Goal: Information Seeking & Learning: Check status

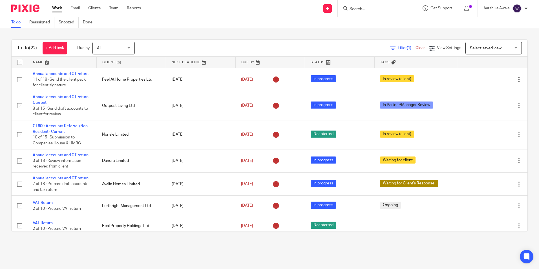
drag, startPoint x: 162, startPoint y: 26, endPoint x: 173, endPoint y: 16, distance: 15.2
click at [162, 26] on div "To do Reassigned Snoozed Done" at bounding box center [269, 22] width 539 height 11
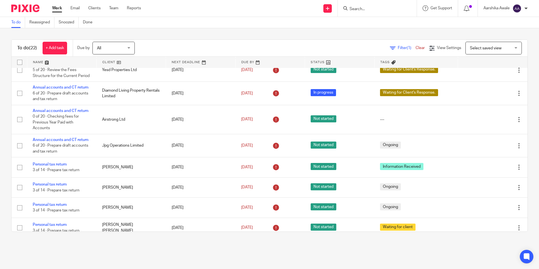
scroll to position [254, 0]
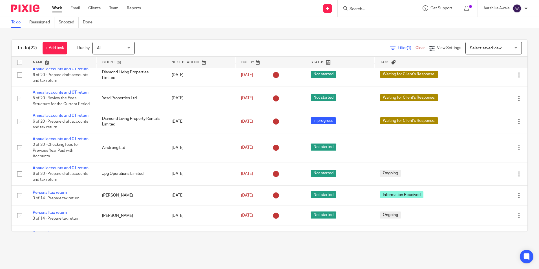
click at [363, 13] on div at bounding box center [377, 8] width 79 height 17
click at [366, 8] on input "Search" at bounding box center [374, 9] width 51 height 5
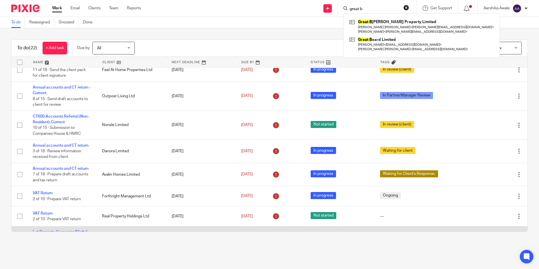
scroll to position [0, 0]
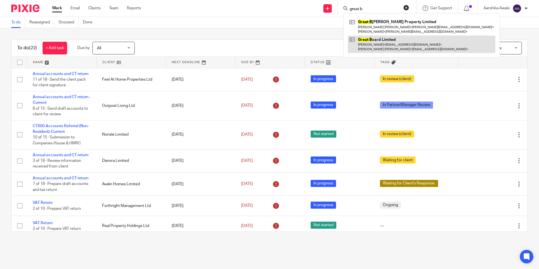
type input "great b"
click at [383, 44] on link at bounding box center [421, 44] width 147 height 17
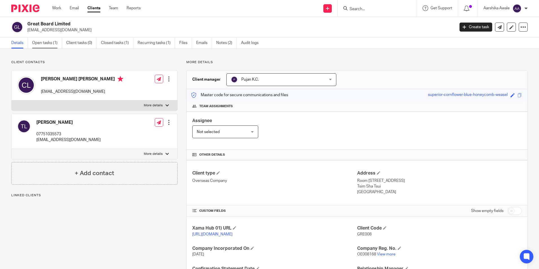
click at [36, 45] on link "Open tasks (1)" at bounding box center [47, 43] width 30 height 11
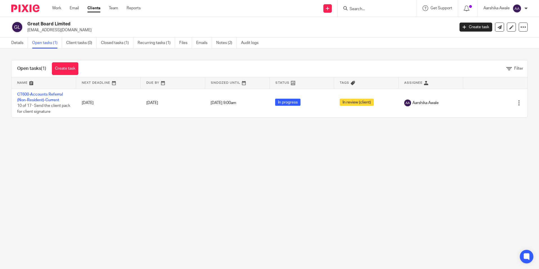
click at [28, 9] on img at bounding box center [25, 9] width 28 height 8
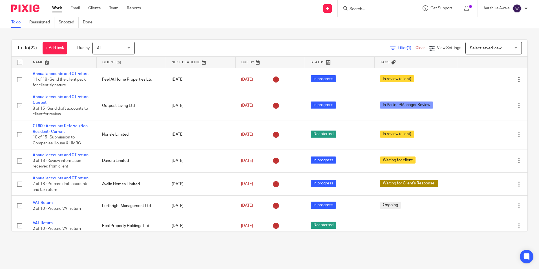
click at [122, 42] on span "All" at bounding box center [112, 48] width 30 height 12
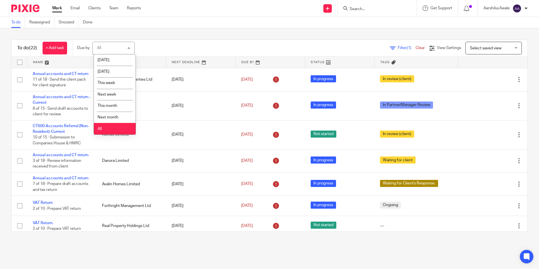
click at [107, 130] on li "All" at bounding box center [115, 129] width 42 height 12
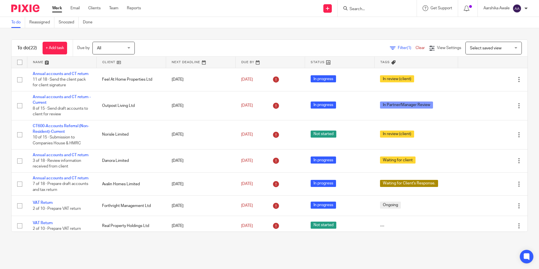
click at [377, 11] on input "Search" at bounding box center [374, 9] width 51 height 5
click at [376, 10] on input "Search" at bounding box center [374, 9] width 51 height 5
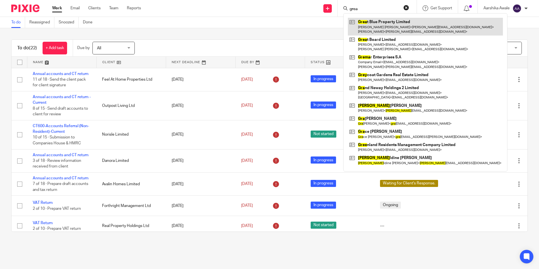
type input "grea"
click at [376, 26] on link at bounding box center [425, 26] width 155 height 17
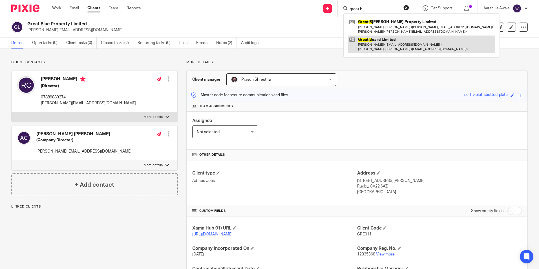
type input "great b"
click at [362, 41] on link at bounding box center [421, 44] width 147 height 17
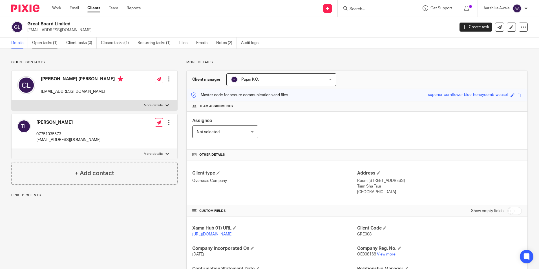
click at [44, 41] on link "Open tasks (1)" at bounding box center [47, 43] width 30 height 11
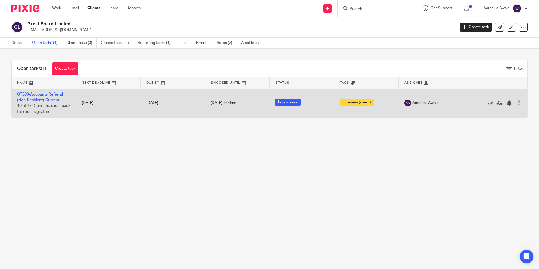
click at [42, 101] on link "CT600-Accounts Referral (Non-Resident)-Current" at bounding box center [40, 97] width 46 height 10
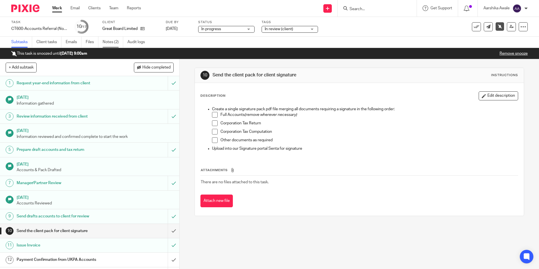
click at [115, 41] on link "Notes (2)" at bounding box center [113, 42] width 21 height 11
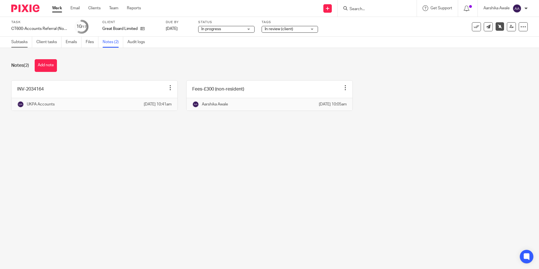
click at [28, 43] on link "Subtasks" at bounding box center [21, 42] width 21 height 11
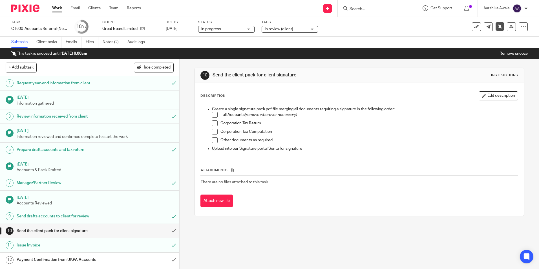
drag, startPoint x: 76, startPoint y: 57, endPoint x: 81, endPoint y: 65, distance: 9.7
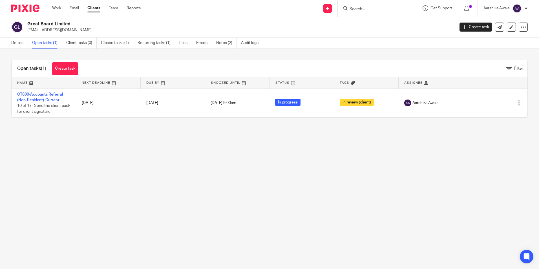
click at [354, 8] on input "Search" at bounding box center [374, 9] width 51 height 5
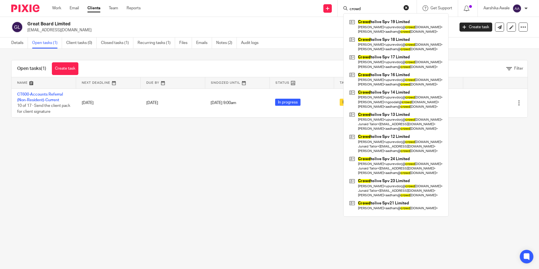
type input "crowd"
click at [396, 32] on link at bounding box center [396, 26] width 96 height 17
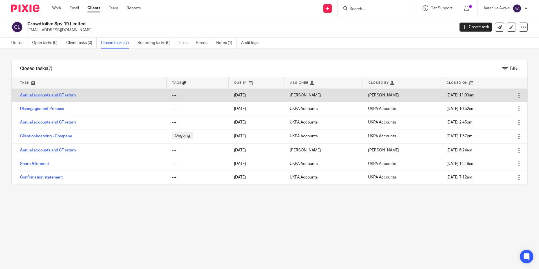
click at [41, 96] on link "Annual accounts and CT return" at bounding box center [48, 95] width 56 height 4
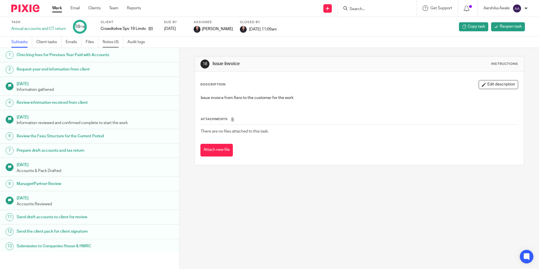
click at [111, 43] on link "Notes (4)" at bounding box center [113, 42] width 21 height 11
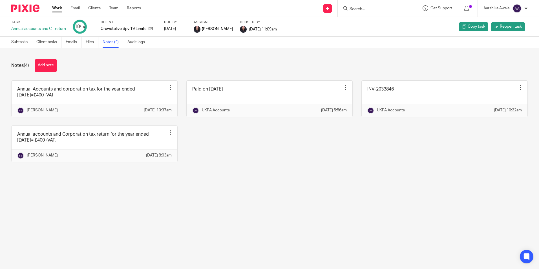
click at [354, 8] on input "Search" at bounding box center [374, 9] width 51 height 5
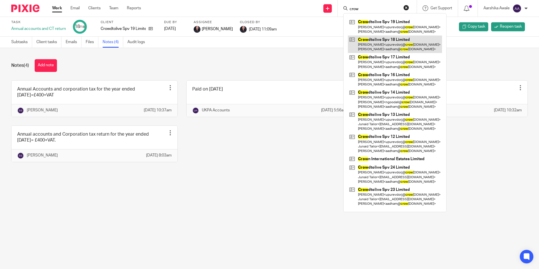
type input "crow"
click at [385, 41] on link at bounding box center [395, 44] width 94 height 17
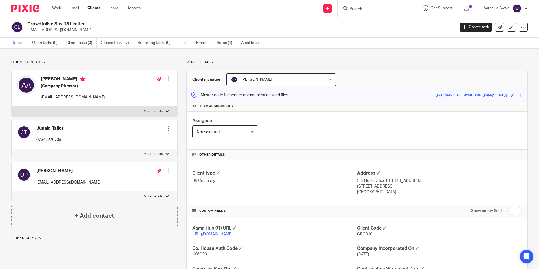
click at [114, 43] on link "Closed tasks (7)" at bounding box center [117, 43] width 32 height 11
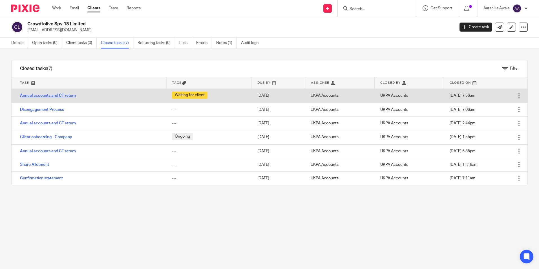
click at [59, 95] on link "Annual accounts and CT return" at bounding box center [48, 96] width 56 height 4
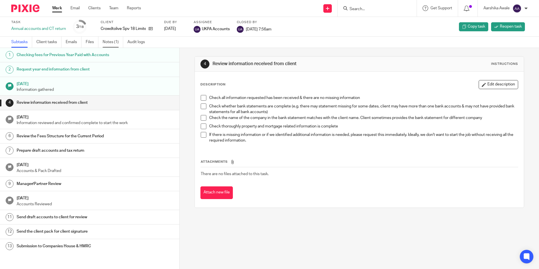
click at [103, 44] on link "Notes (1)" at bounding box center [113, 42] width 21 height 11
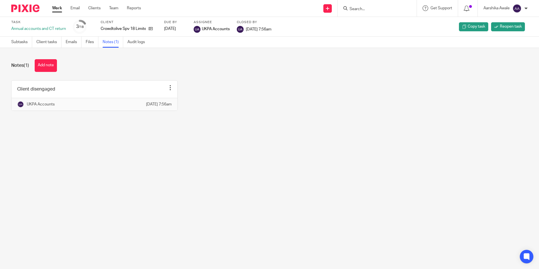
click at [371, 12] on input "Search" at bounding box center [374, 9] width 51 height 5
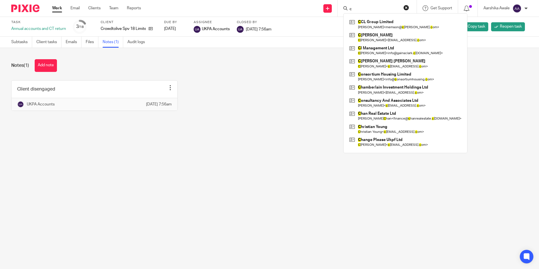
type input "c"
click at [93, 72] on div "Notes (1) Add note Client disengaged Edit note Delete note UKPA Accounts 11 Jul…" at bounding box center [269, 89] width 539 height 83
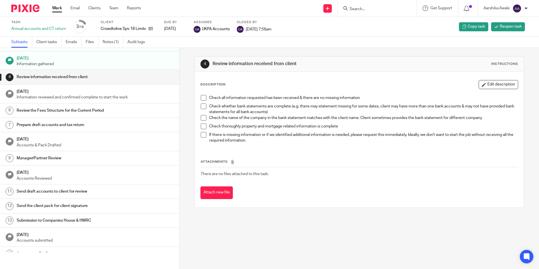
scroll to position [56, 0]
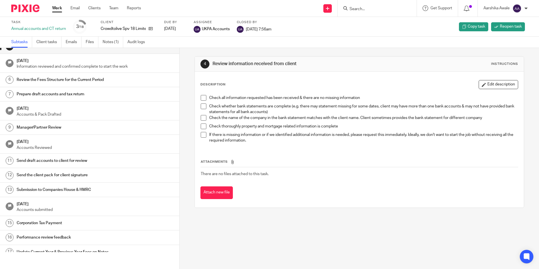
drag, startPoint x: 363, startPoint y: 12, endPoint x: 361, endPoint y: 9, distance: 3.8
click at [361, 10] on div at bounding box center [377, 8] width 79 height 17
click at [361, 9] on input "Search" at bounding box center [374, 9] width 51 height 5
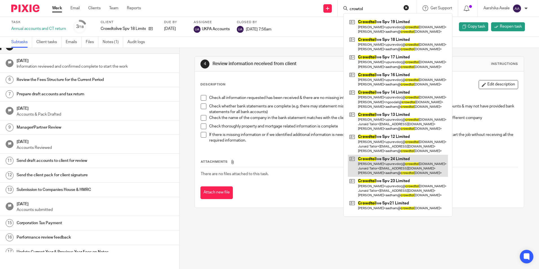
type input "crowtol"
click at [413, 169] on link at bounding box center [398, 166] width 100 height 22
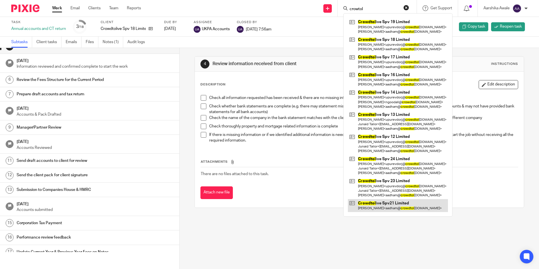
click at [404, 201] on link at bounding box center [398, 205] width 100 height 13
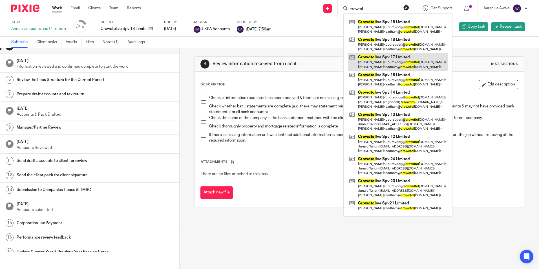
click at [385, 61] on link at bounding box center [398, 61] width 100 height 17
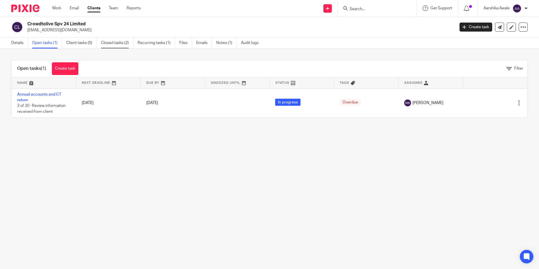
click at [113, 42] on link "Closed tasks (2)" at bounding box center [117, 43] width 32 height 11
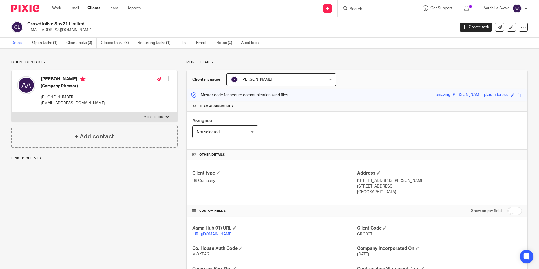
click at [83, 42] on link "Client tasks (0)" at bounding box center [81, 43] width 30 height 11
click at [106, 40] on link "Closed tasks (3)" at bounding box center [117, 43] width 32 height 11
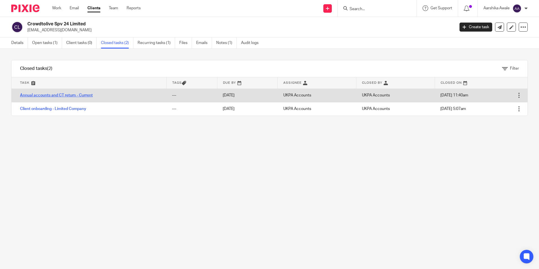
click at [65, 94] on link "Annual accounts and CT return - Current" at bounding box center [56, 95] width 73 height 4
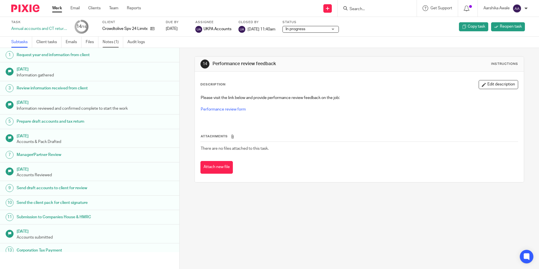
click at [104, 40] on link "Notes (1)" at bounding box center [113, 42] width 21 height 11
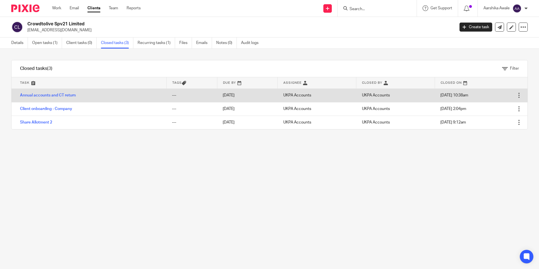
click at [60, 93] on td "Annual accounts and CT return" at bounding box center [89, 96] width 155 height 14
click at [57, 95] on link "Annual accounts and CT return" at bounding box center [48, 95] width 56 height 4
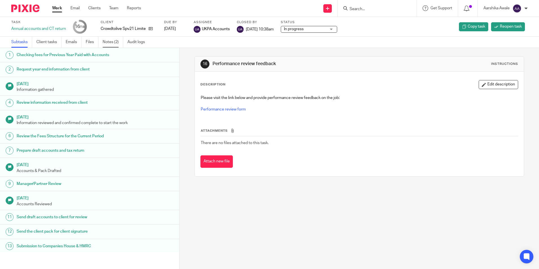
click at [104, 39] on link "Notes (2)" at bounding box center [113, 42] width 21 height 11
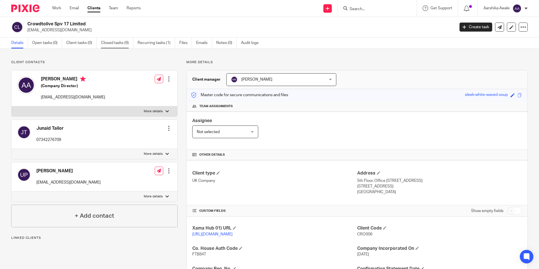
click at [131, 44] on link "Closed tasks (9)" at bounding box center [117, 43] width 32 height 11
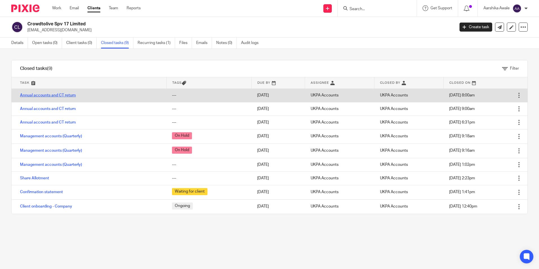
click at [57, 95] on link "Annual accounts and CT return" at bounding box center [48, 95] width 56 height 4
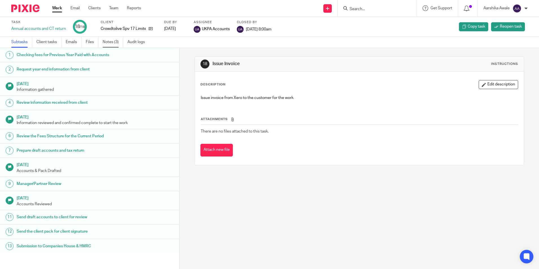
click at [118, 43] on link "Notes (3)" at bounding box center [113, 42] width 21 height 11
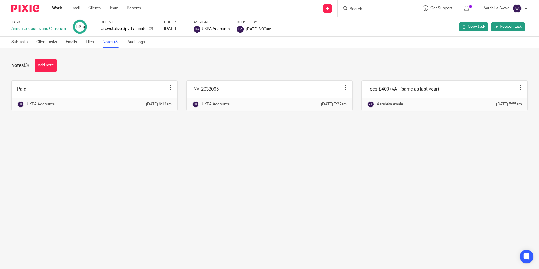
click at [272, 167] on main "Task Annual accounts and CT return 18 /18 Client Crowdtolive Spv 17 Limited Due…" at bounding box center [269, 134] width 539 height 269
